Goal: Information Seeking & Learning: Learn about a topic

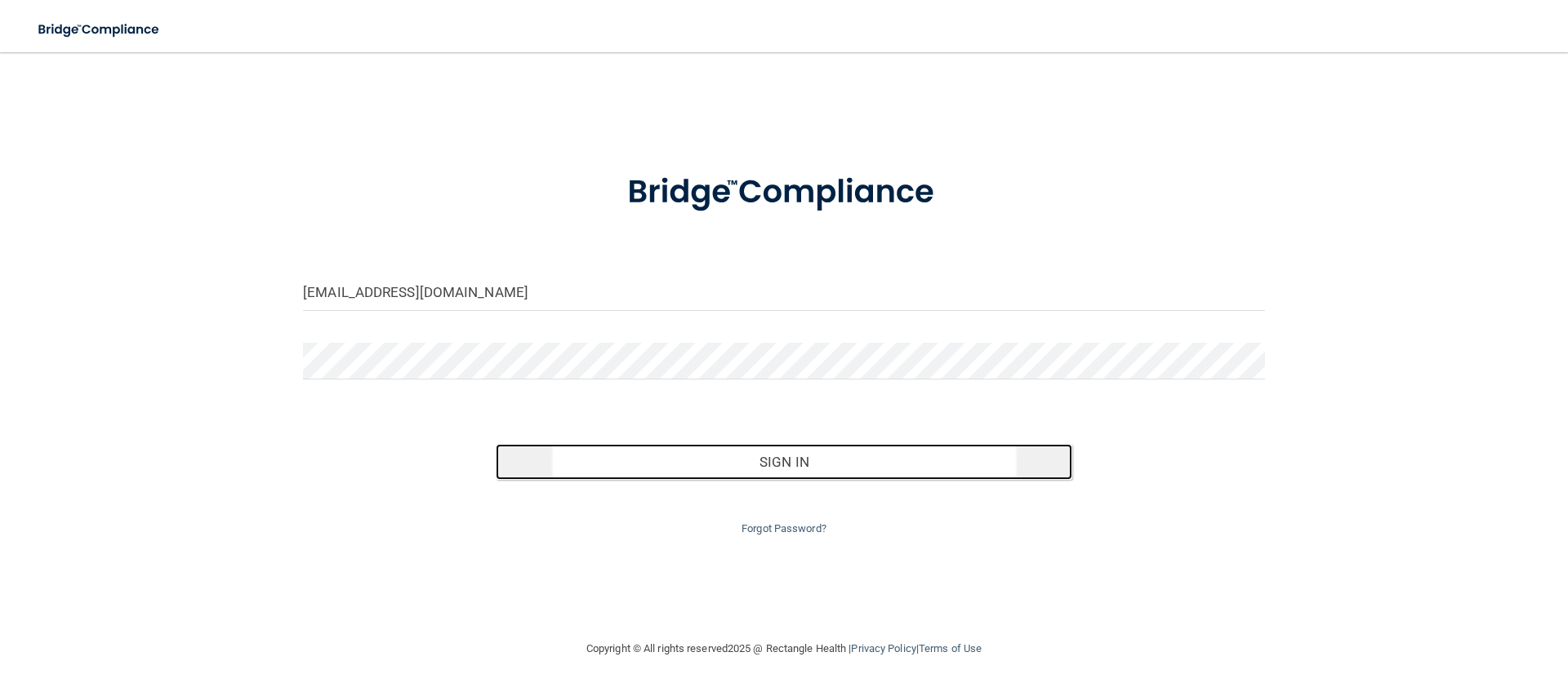
click at [747, 477] on button "Sign In" at bounding box center [784, 462] width 577 height 36
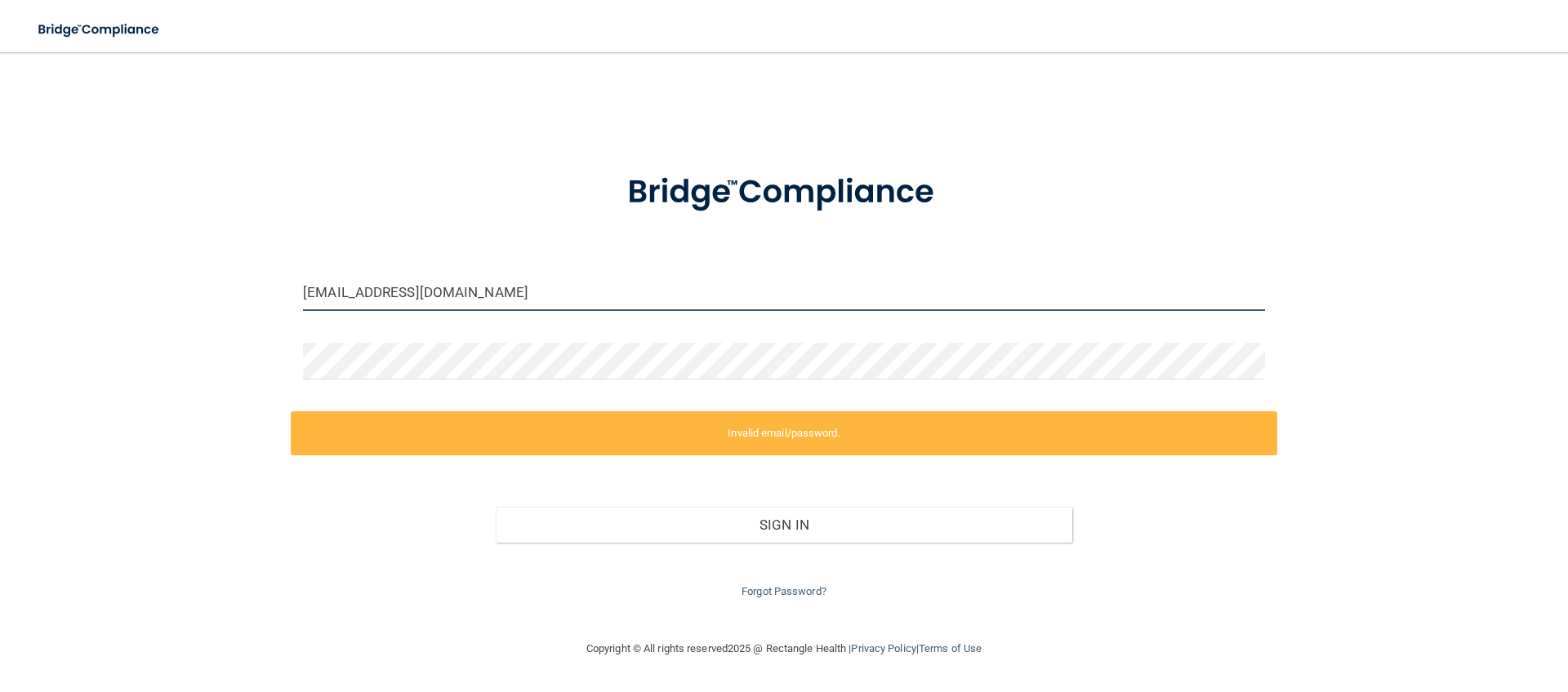
click at [620, 294] on input "[EMAIL_ADDRESS][DOMAIN_NAME]" at bounding box center [783, 293] width 961 height 37
click at [516, 296] on input "[EMAIL_ADDRESS][DOMAIN_NAME]" at bounding box center [783, 293] width 961 height 37
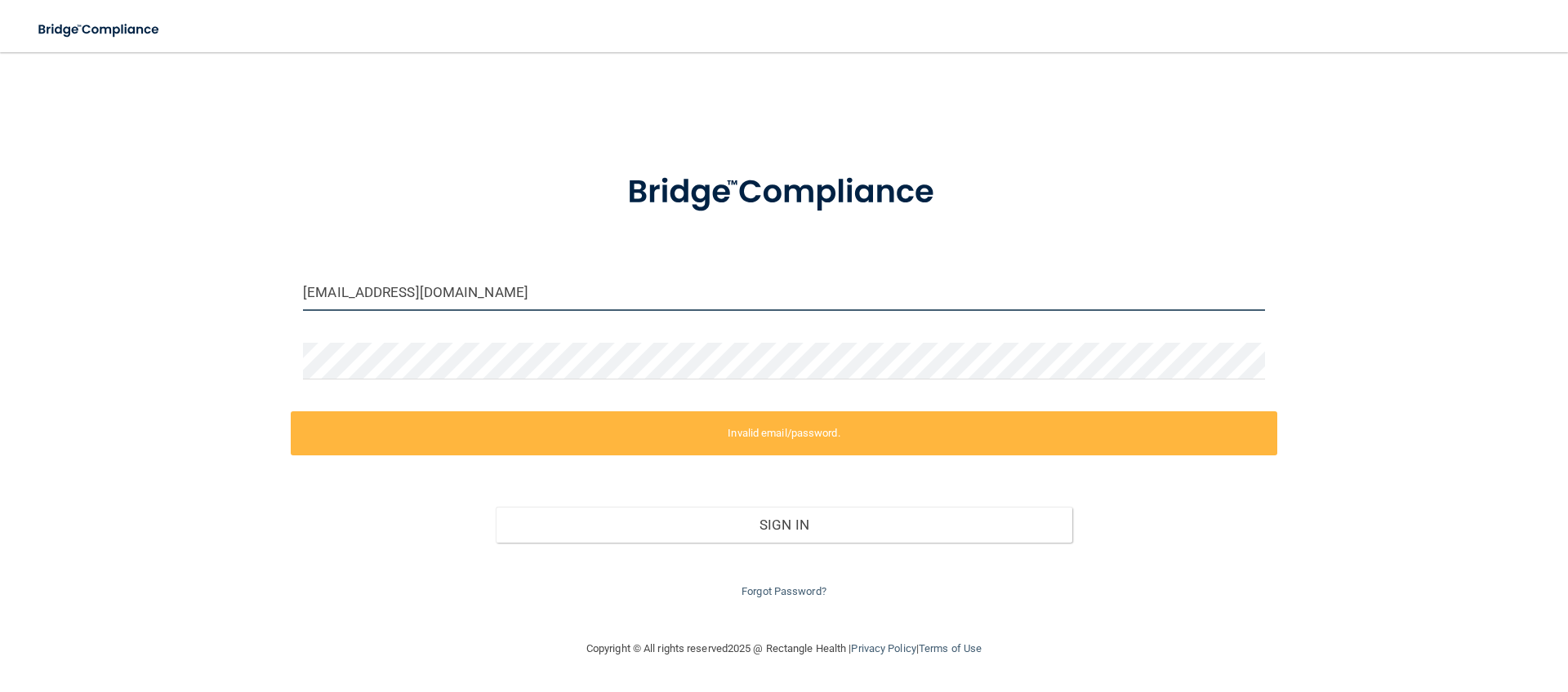
click at [516, 296] on input "[EMAIL_ADDRESS][DOMAIN_NAME]" at bounding box center [783, 293] width 961 height 37
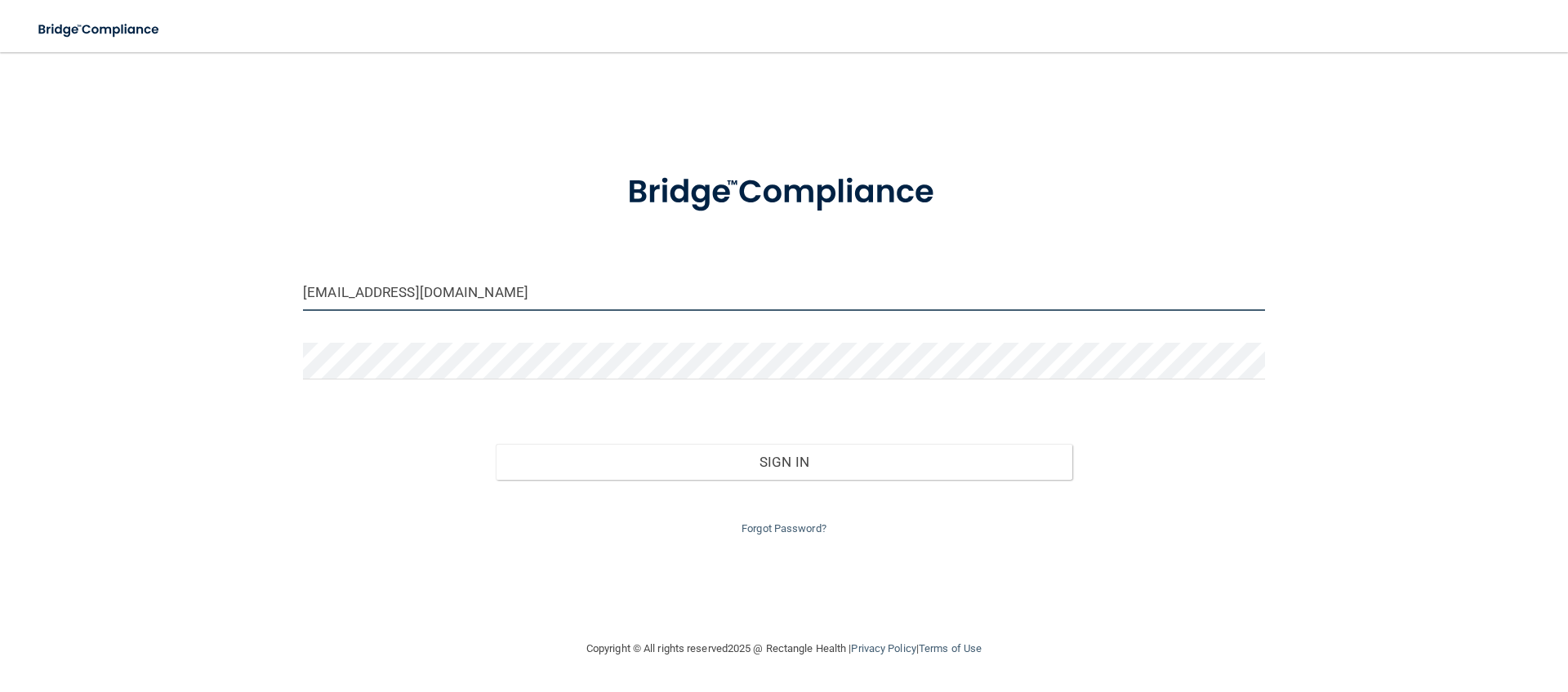
type input "[EMAIL_ADDRESS][DOMAIN_NAME]"
click at [496, 444] on button "Sign In" at bounding box center [784, 462] width 577 height 36
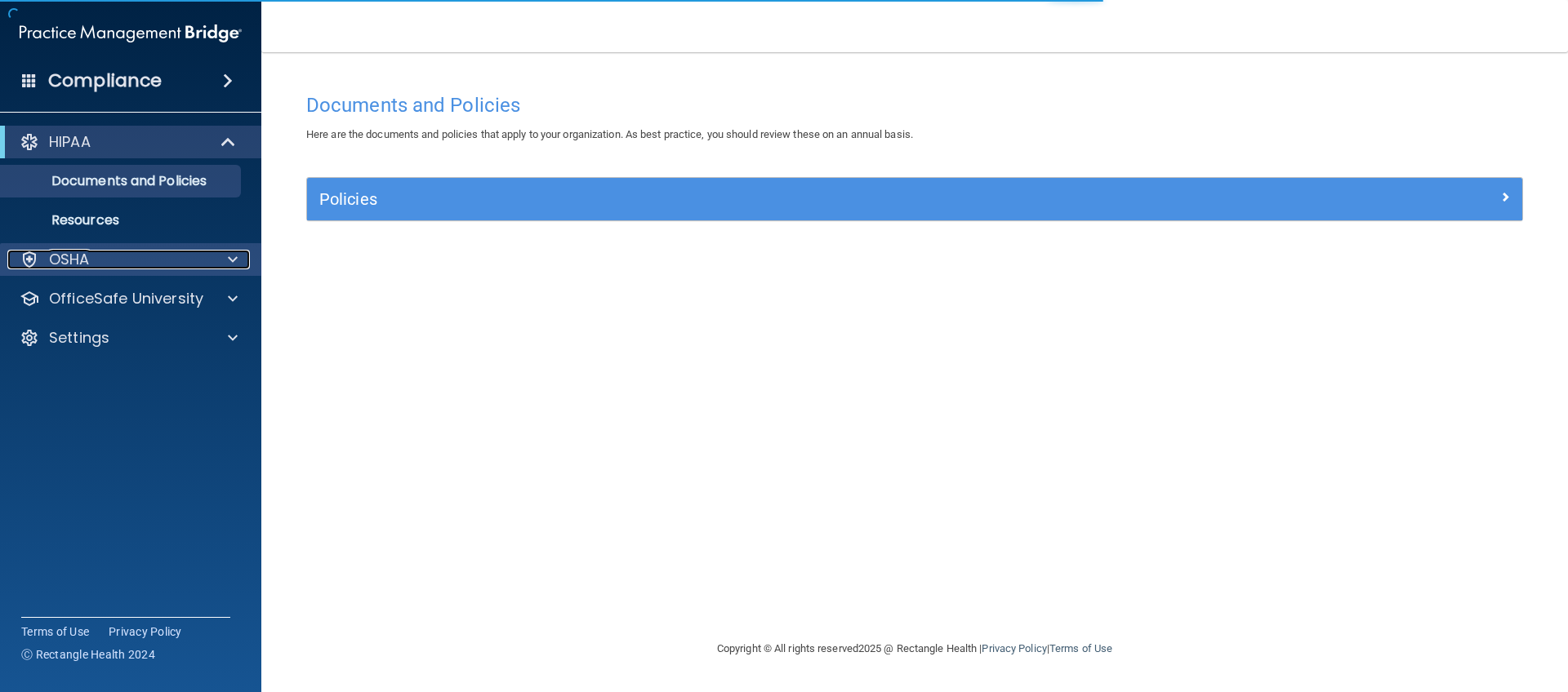
click at [223, 260] on div at bounding box center [230, 259] width 41 height 20
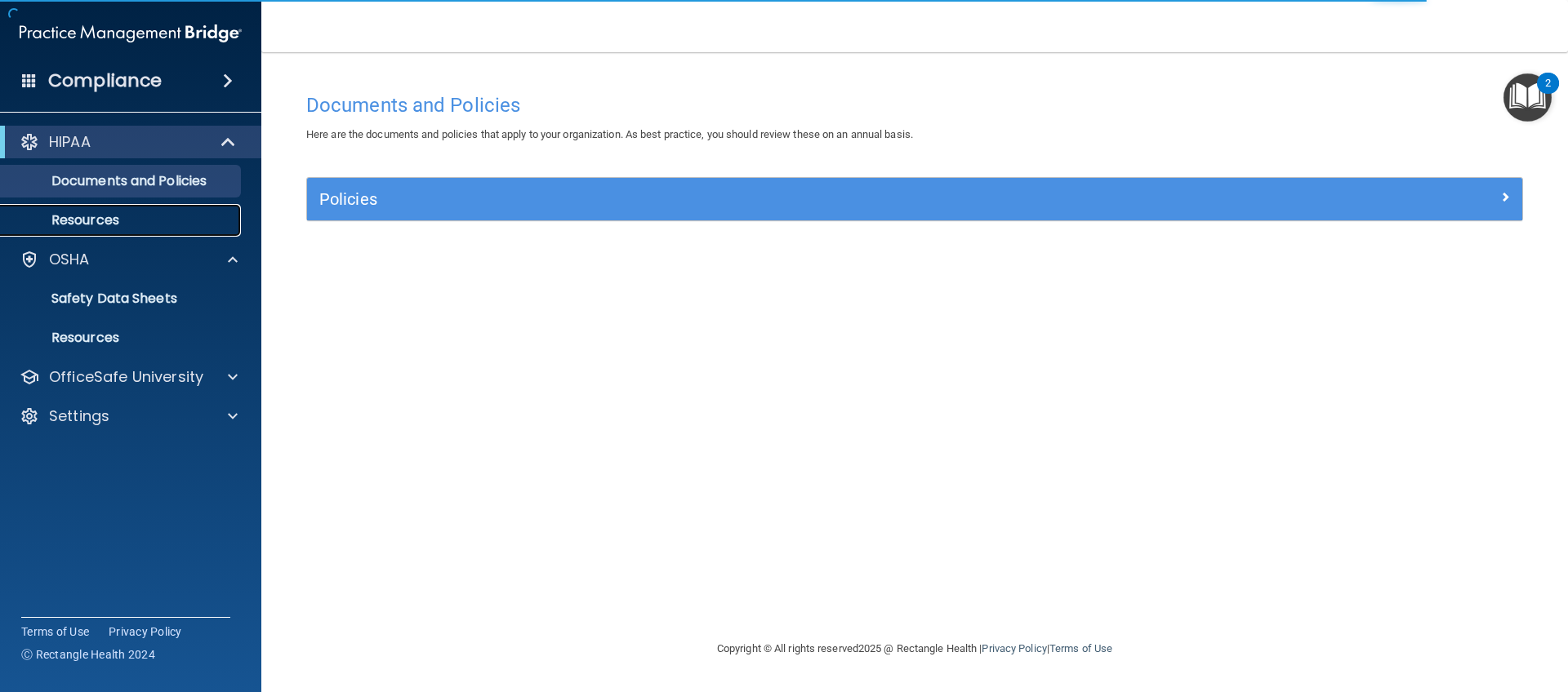
click at [151, 214] on p "Resources" at bounding box center [122, 221] width 223 height 17
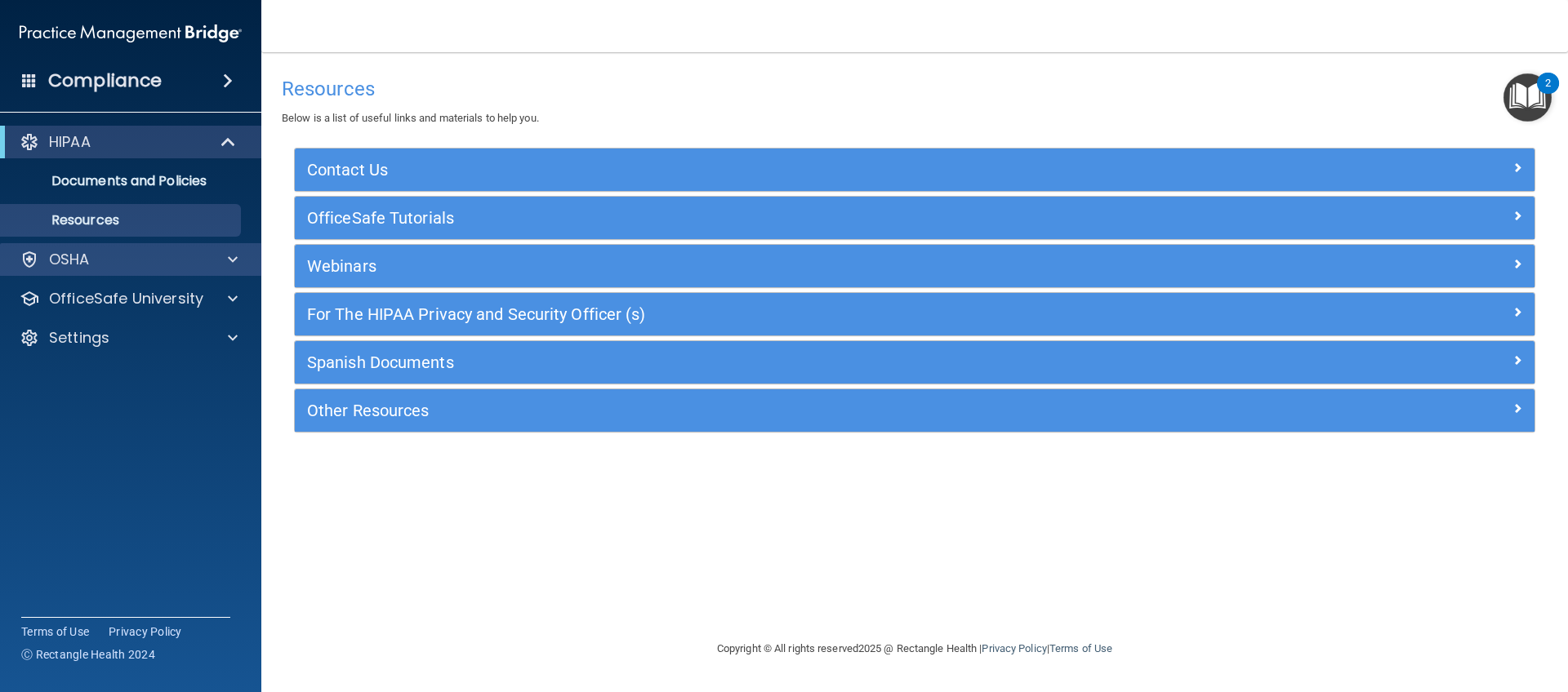
click at [225, 246] on div "OSHA" at bounding box center [131, 259] width 262 height 33
click at [229, 255] on span at bounding box center [232, 259] width 10 height 20
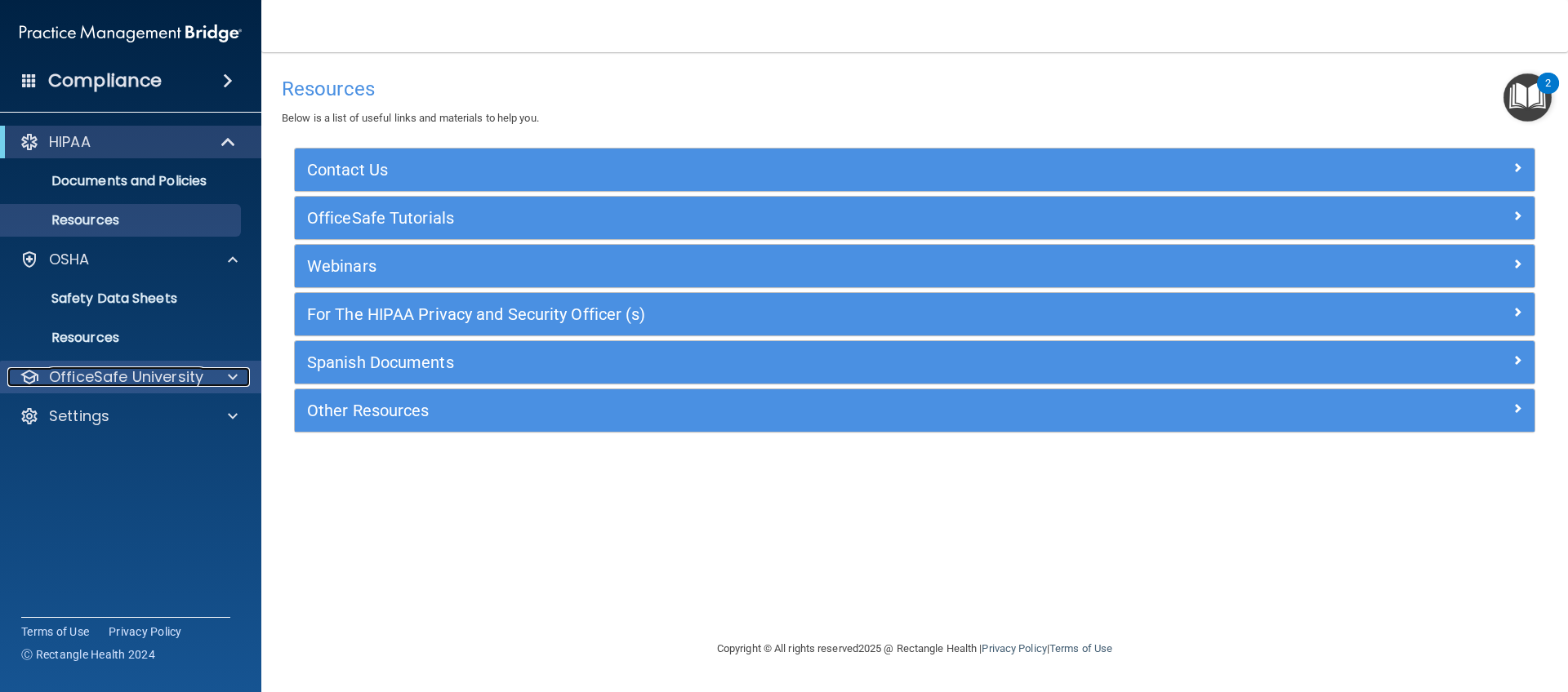
click at [226, 373] on div at bounding box center [230, 377] width 41 height 20
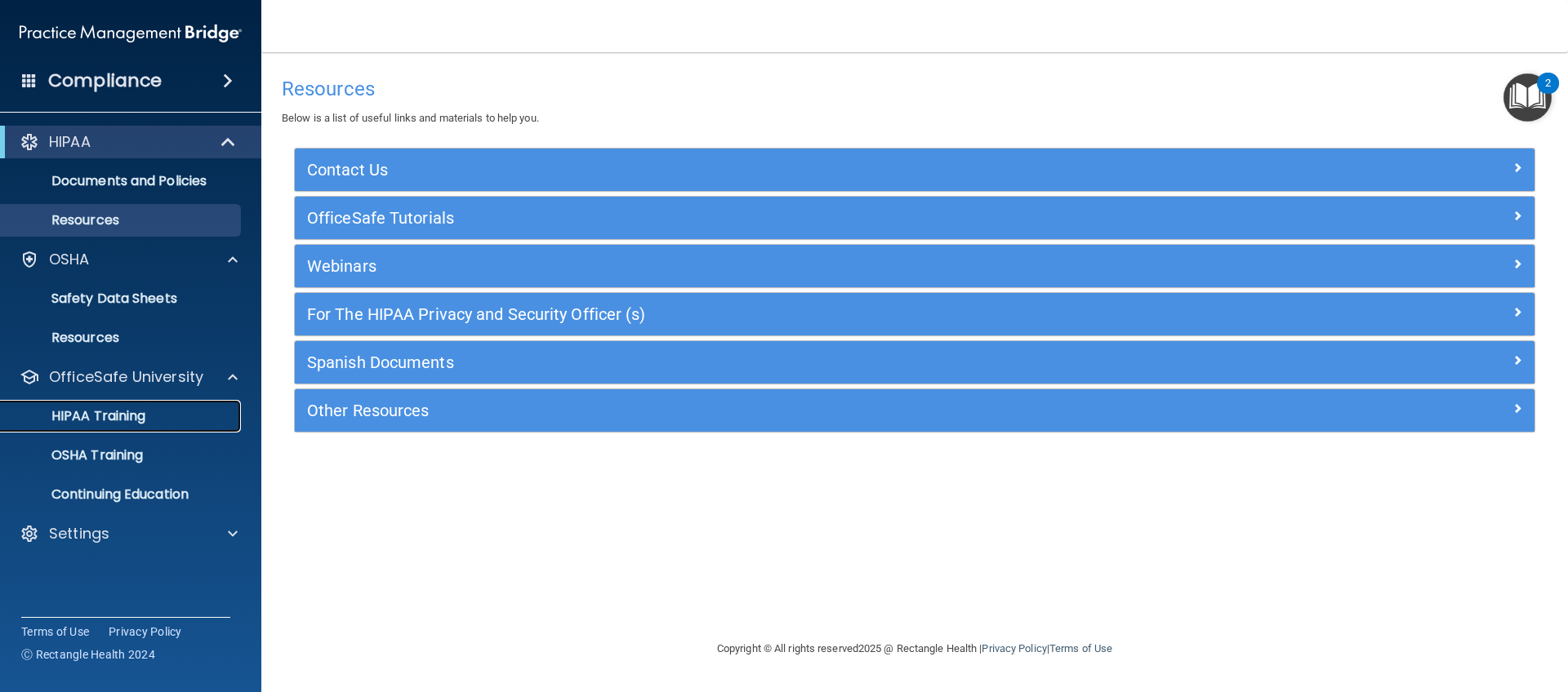
click at [165, 415] on div "HIPAA Training" at bounding box center [122, 417] width 223 height 17
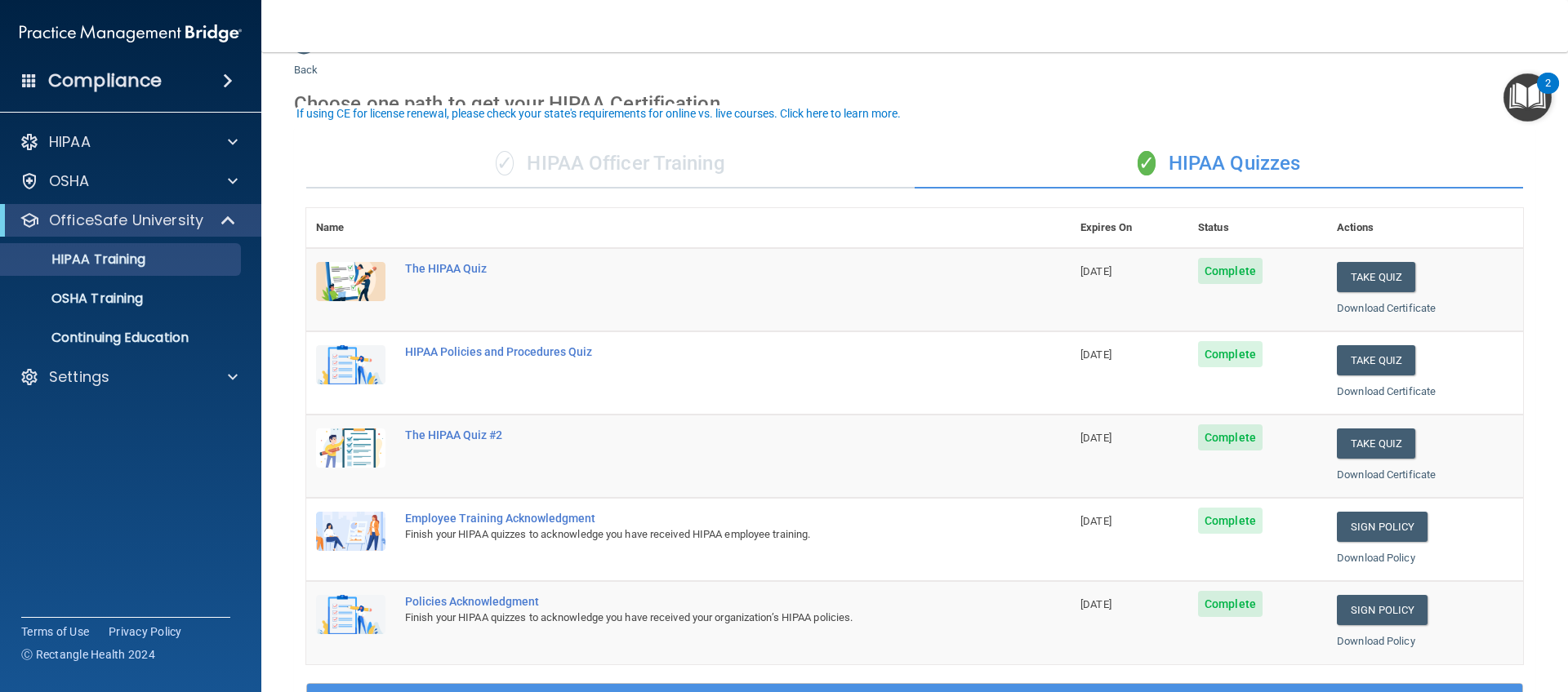
scroll to position [59, 0]
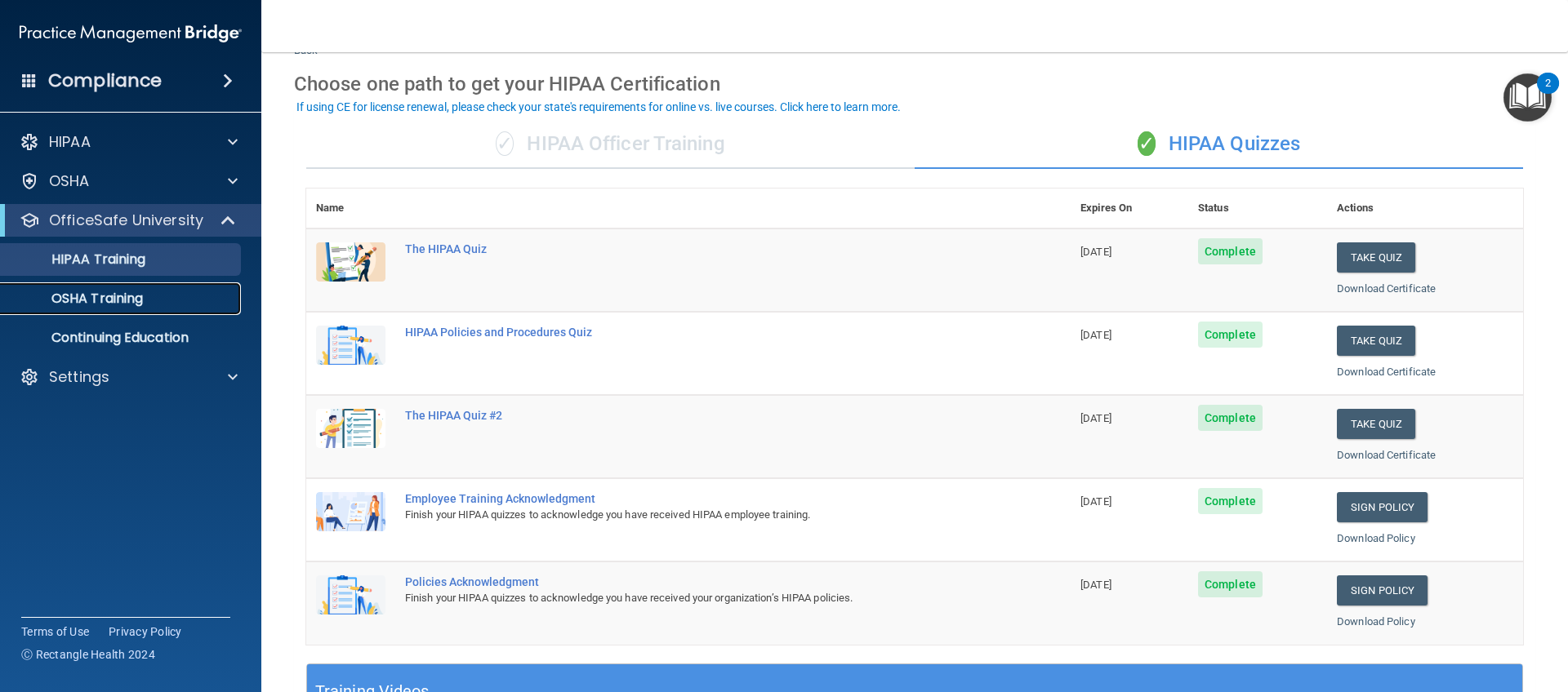
click at [121, 311] on link "OSHA Training" at bounding box center [111, 298] width 257 height 33
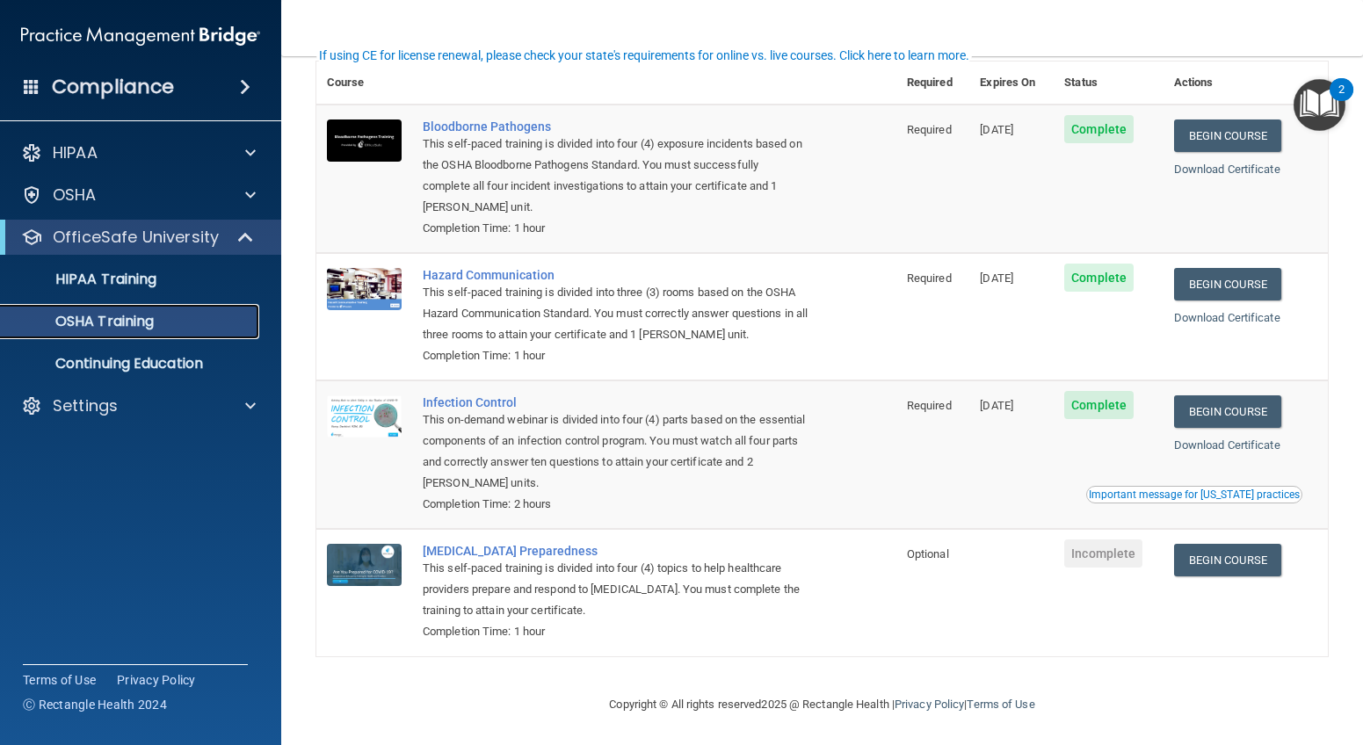
scroll to position [58, 0]
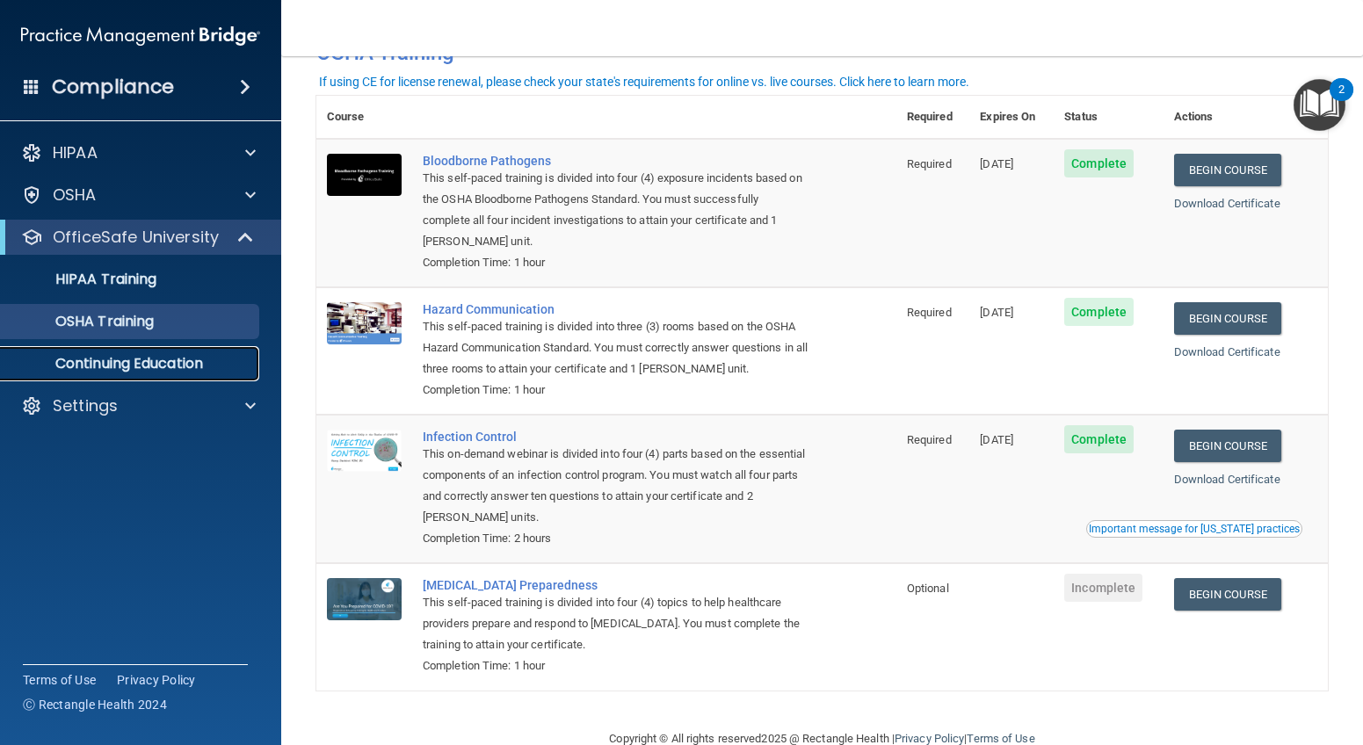
click at [147, 356] on p "Continuing Education" at bounding box center [131, 364] width 240 height 18
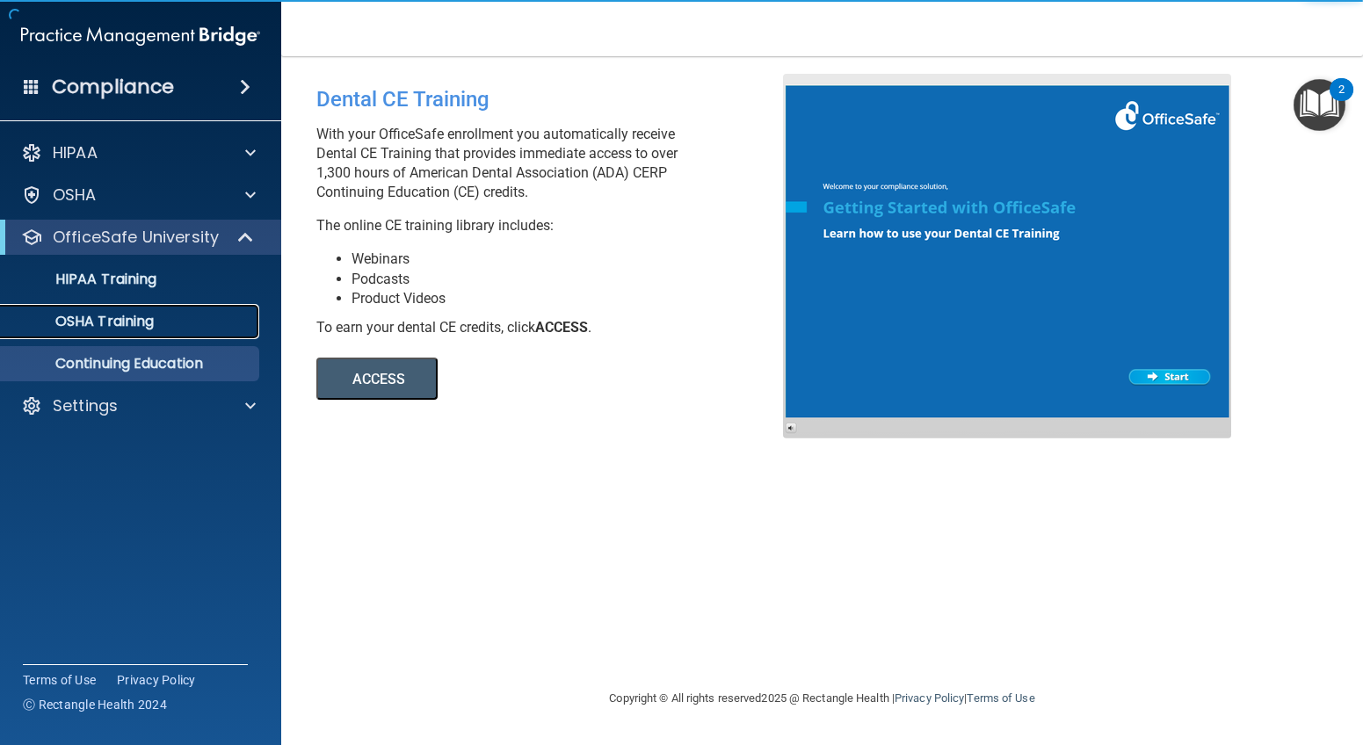
click at [133, 313] on p "OSHA Training" at bounding box center [82, 322] width 142 height 18
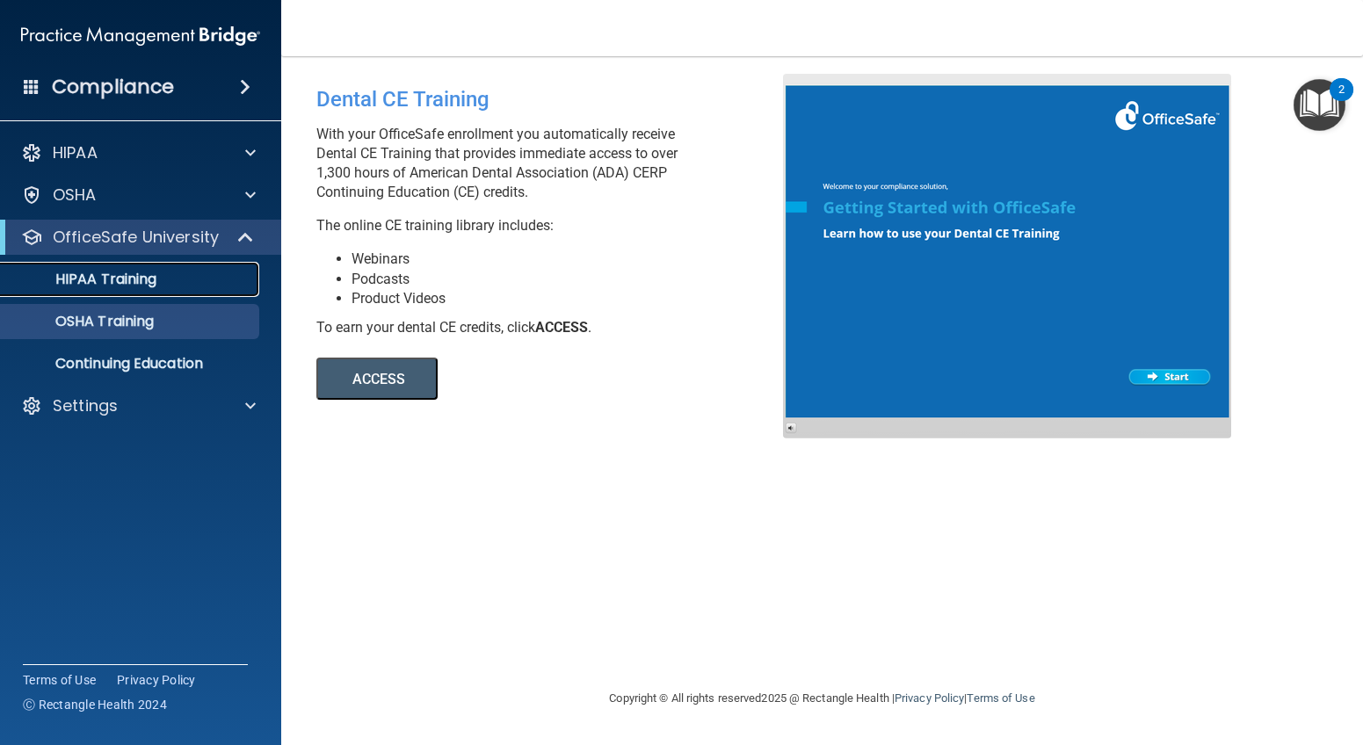
click at [134, 275] on p "HIPAA Training" at bounding box center [83, 280] width 145 height 18
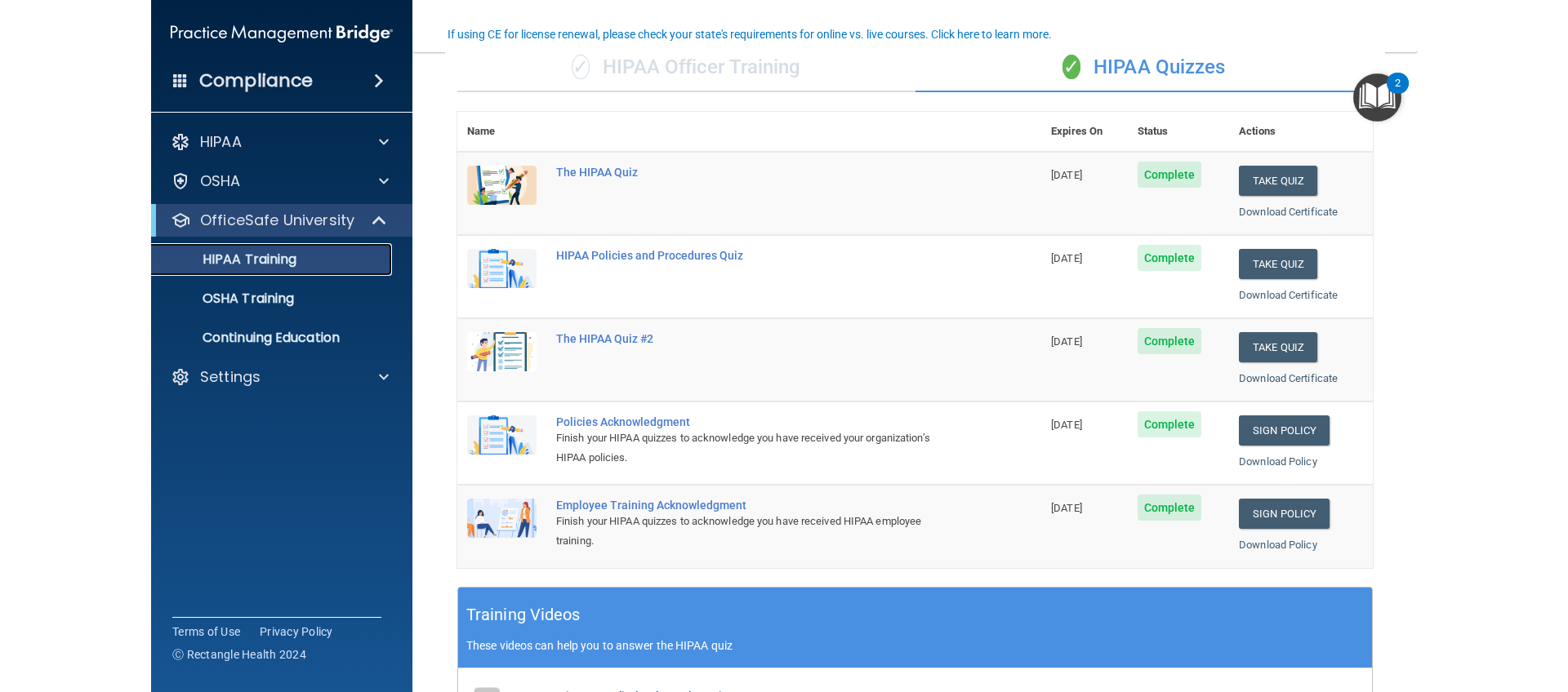
scroll to position [132, 0]
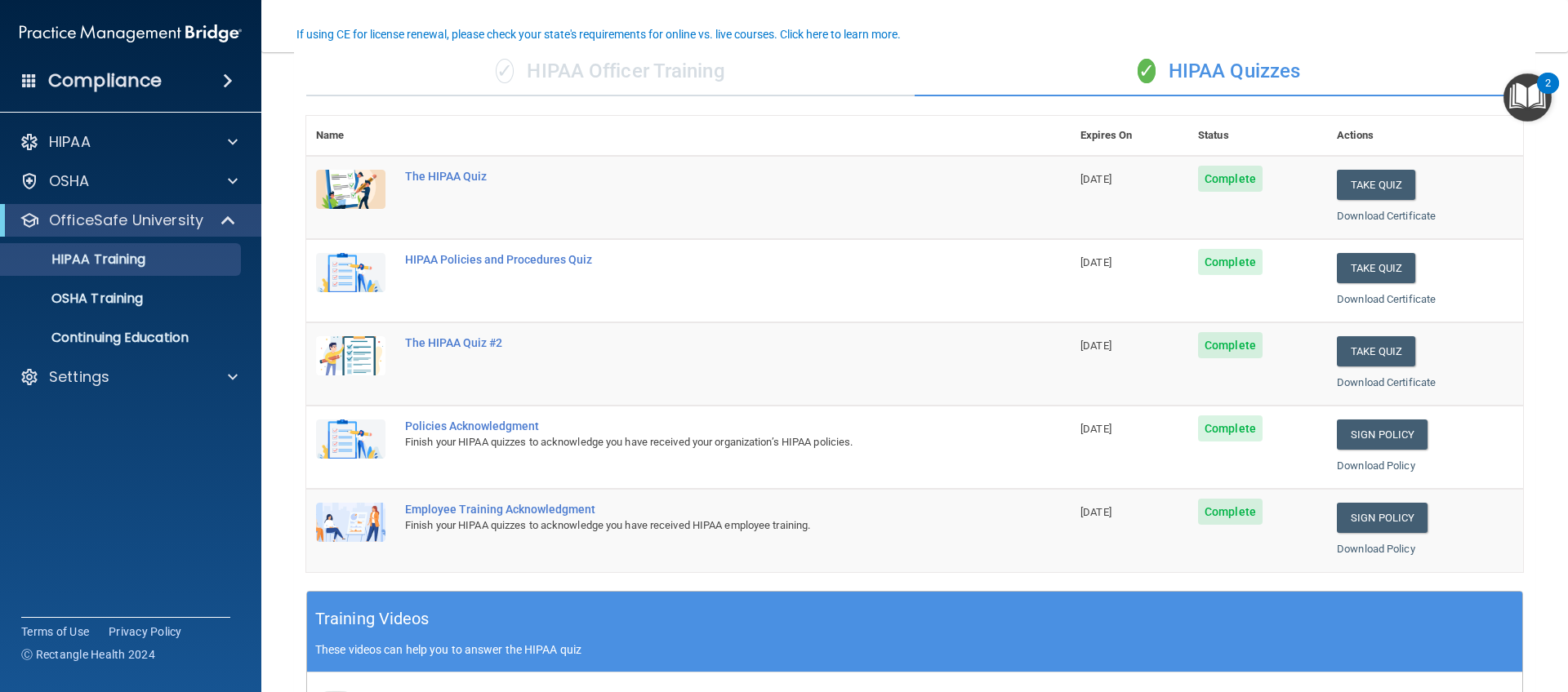
click at [137, 281] on ul "HIPAA Training OSHA Training Continuing Education" at bounding box center [131, 295] width 295 height 118
click at [137, 287] on link "OSHA Training" at bounding box center [111, 298] width 257 height 33
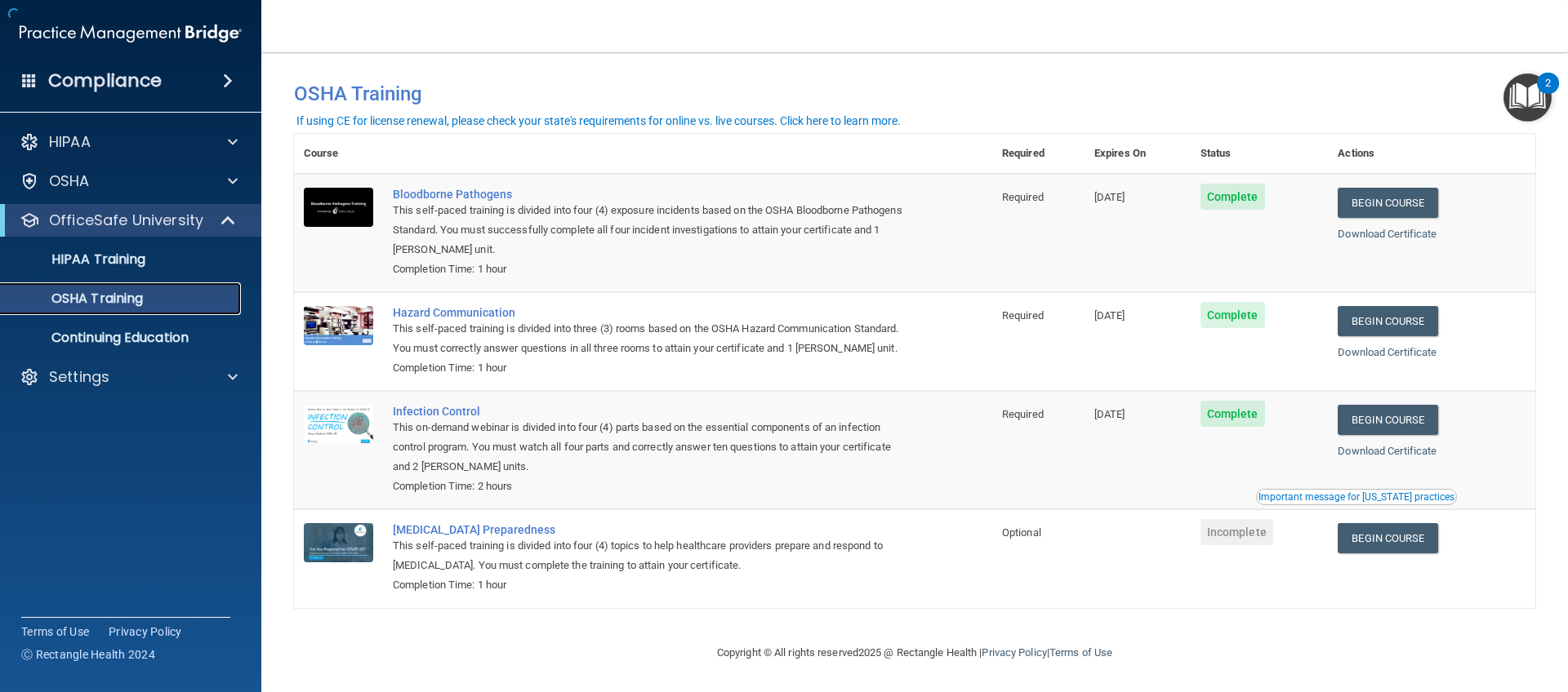
scroll to position [9, 0]
